Goal: Task Accomplishment & Management: Manage account settings

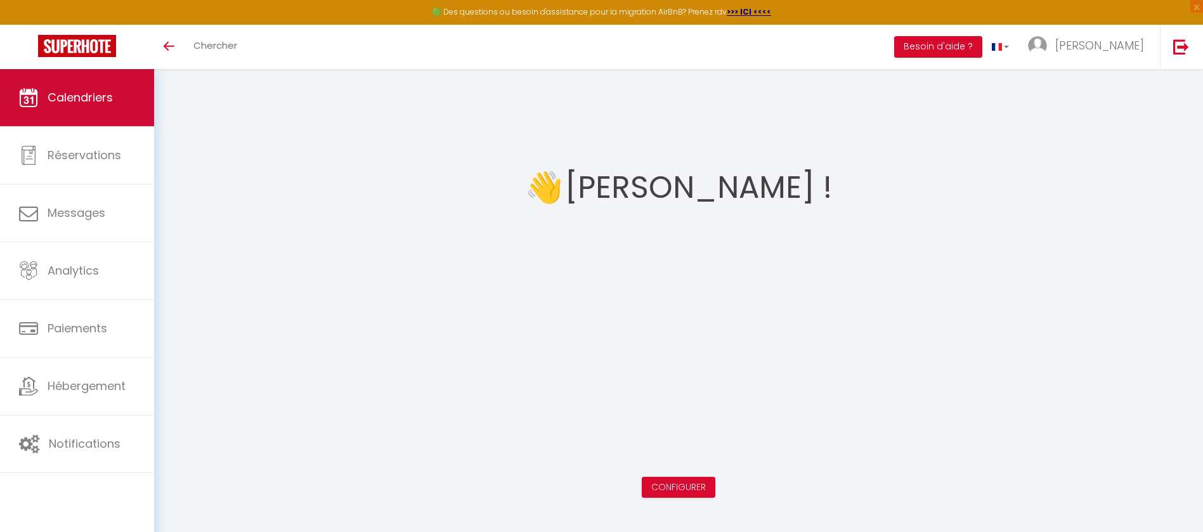
click at [81, 79] on link "Calendriers" at bounding box center [77, 97] width 154 height 57
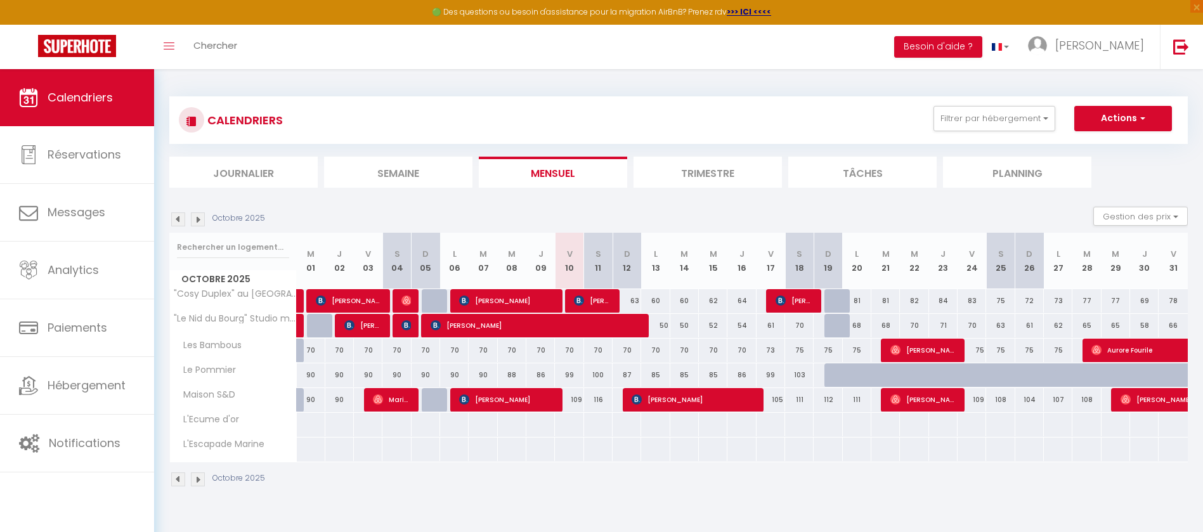
click at [571, 349] on div "70" at bounding box center [569, 350] width 29 height 23
type input "70"
type input "Ven 10 Octobre 2025"
type input "Sam 11 Octobre 2025"
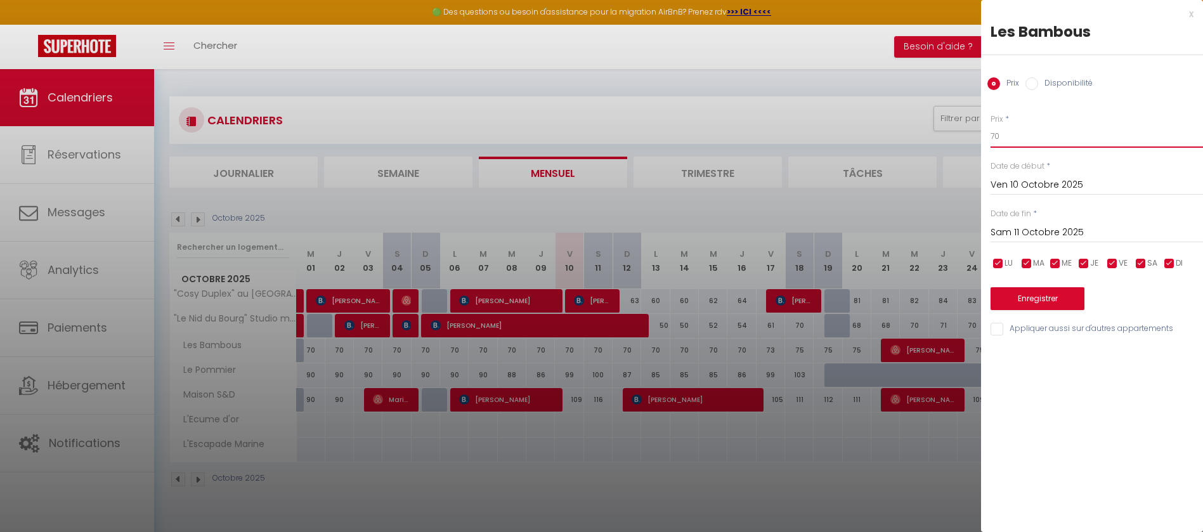
click at [1011, 131] on input "70" at bounding box center [1097, 136] width 212 height 23
type input "7"
type input "68"
click at [1033, 230] on input "Sam 11 Octobre 2025" at bounding box center [1097, 233] width 212 height 16
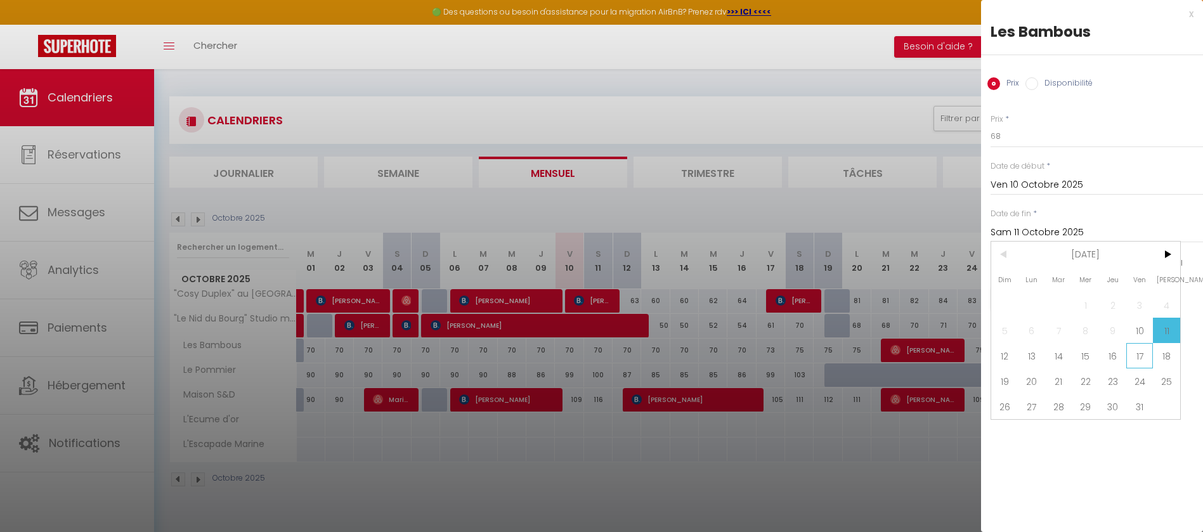
click at [1143, 358] on span "17" at bounding box center [1139, 355] width 27 height 25
type input "Ven 17 Octobre 2025"
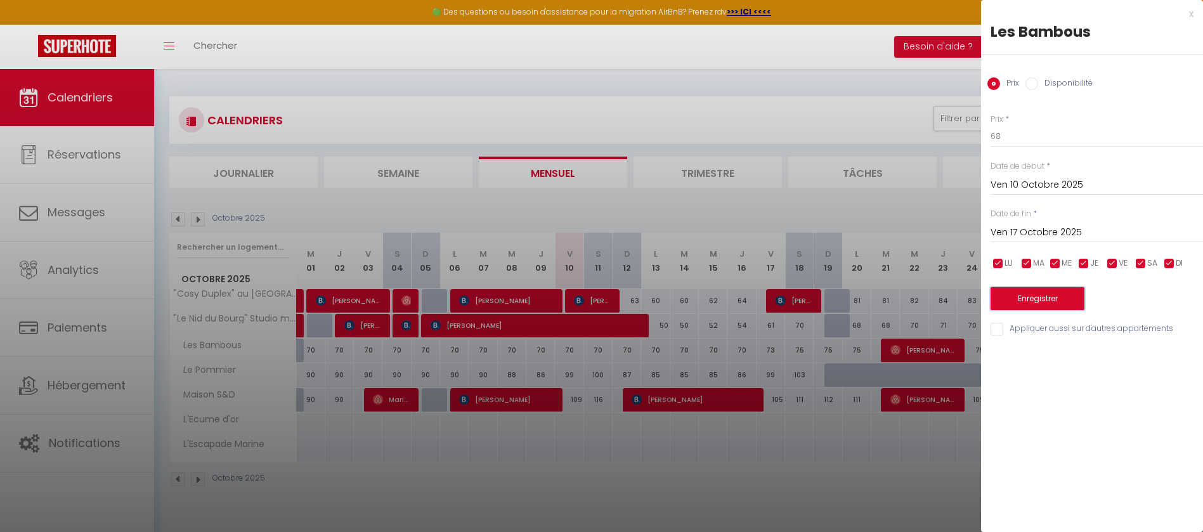
click at [1048, 296] on button "Enregistrer" at bounding box center [1038, 298] width 94 height 23
